Goal: Task Accomplishment & Management: Manage account settings

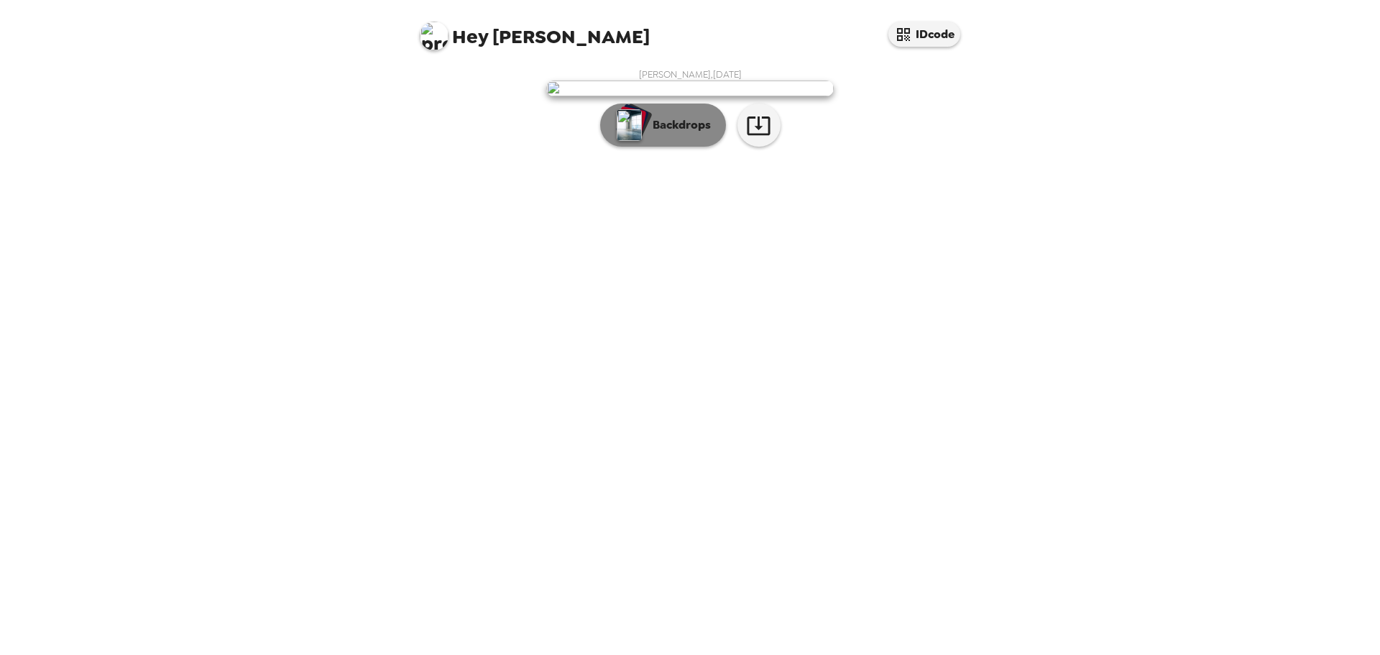
click at [673, 134] on p "Backdrops" at bounding box center [677, 124] width 65 height 17
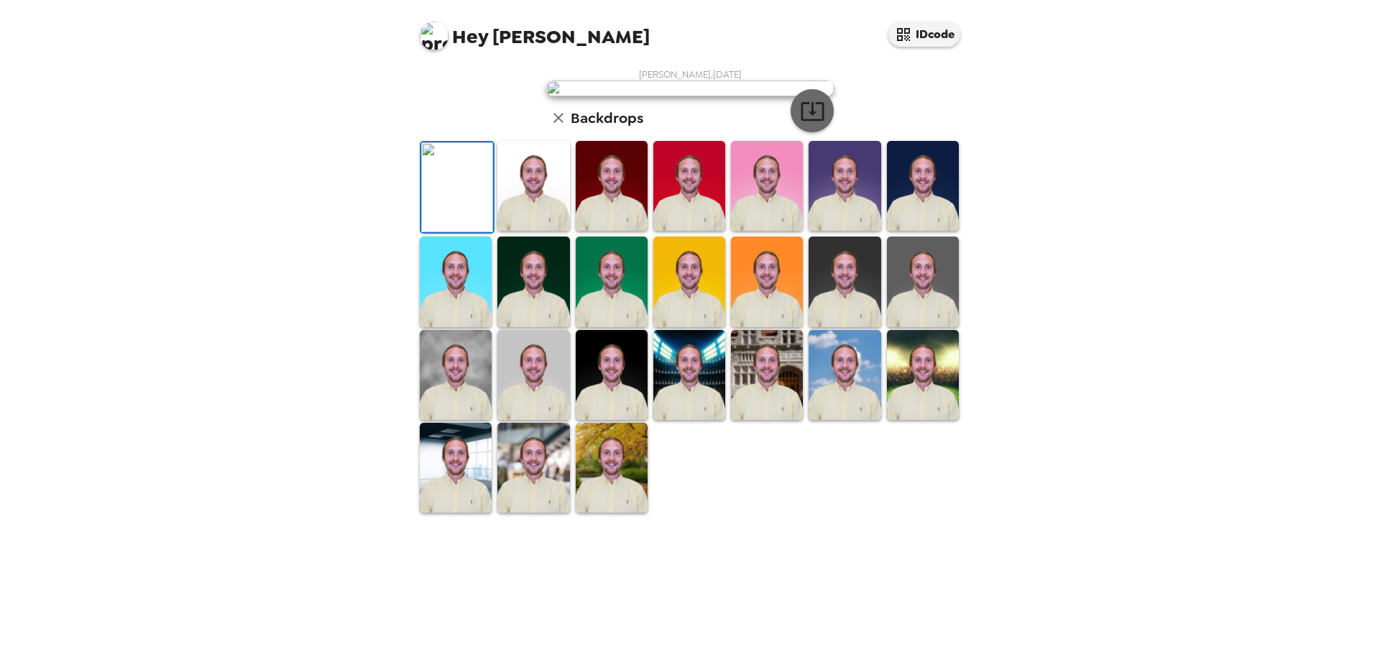
click at [810, 124] on icon "button" at bounding box center [812, 110] width 25 height 25
click at [536, 231] on img at bounding box center [533, 186] width 72 height 90
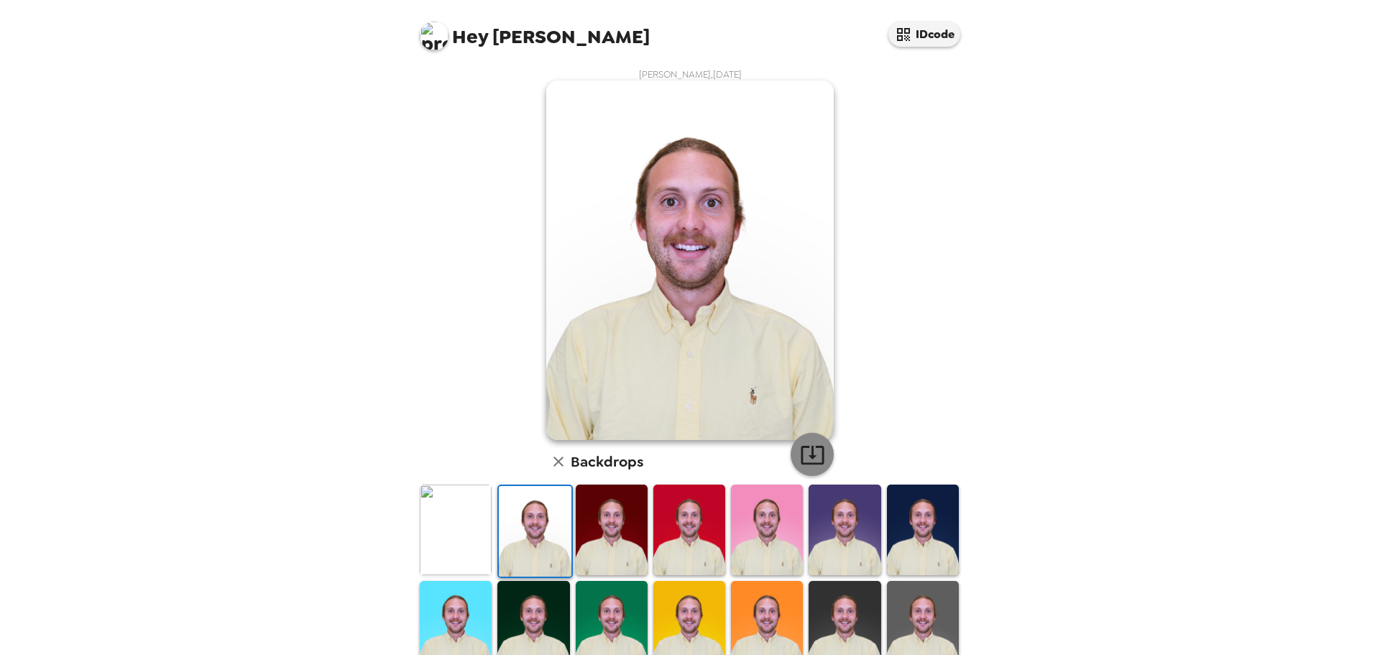
click at [813, 452] on icon "button" at bounding box center [812, 454] width 25 height 25
drag, startPoint x: 914, startPoint y: 615, endPoint x: 810, endPoint y: 444, distance: 200.3
click at [915, 615] on img at bounding box center [923, 626] width 72 height 90
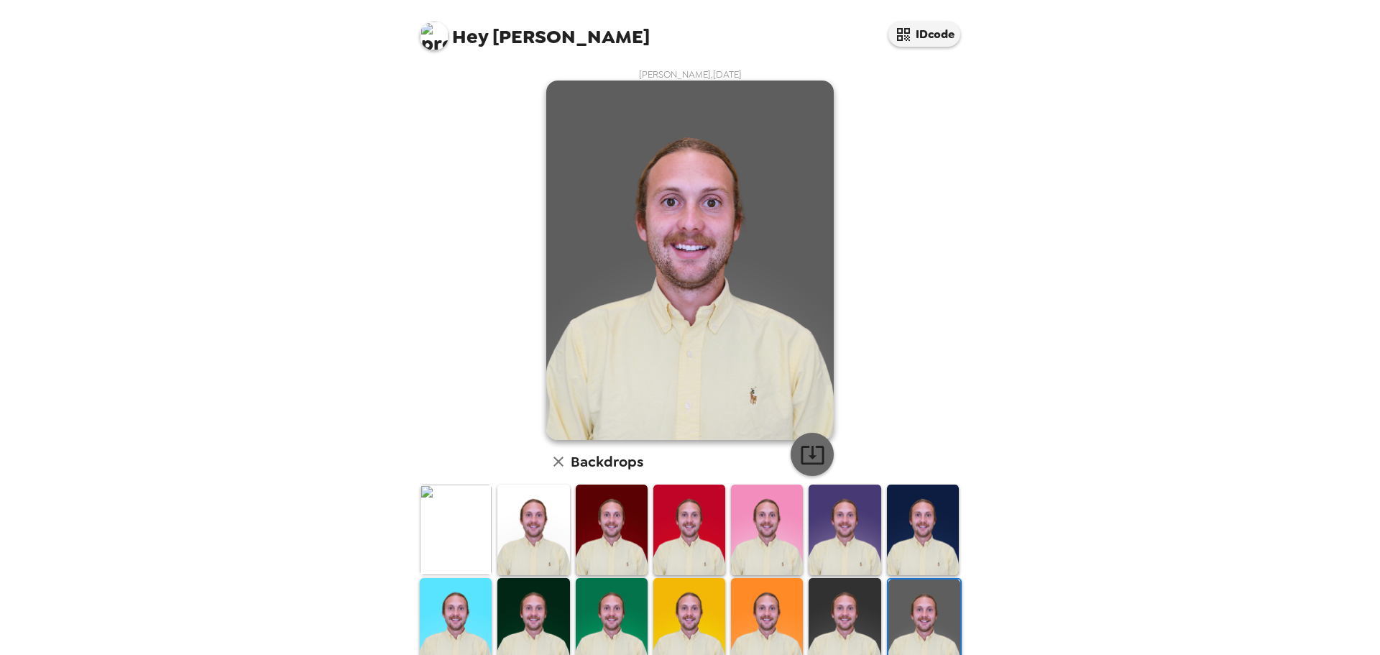
click at [802, 448] on icon "button" at bounding box center [812, 454] width 25 height 25
click at [460, 525] on img at bounding box center [456, 529] width 72 height 90
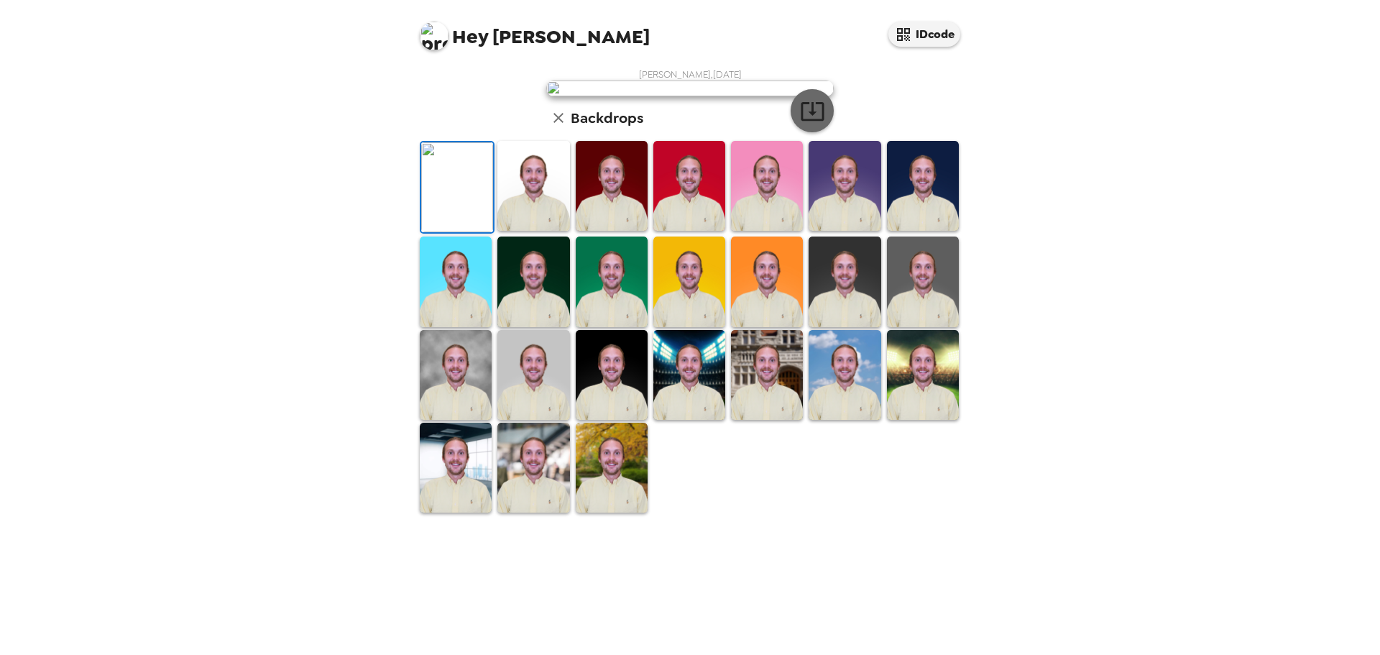
click at [800, 124] on icon "button" at bounding box center [812, 110] width 25 height 25
